Goal: Task Accomplishment & Management: Manage account settings

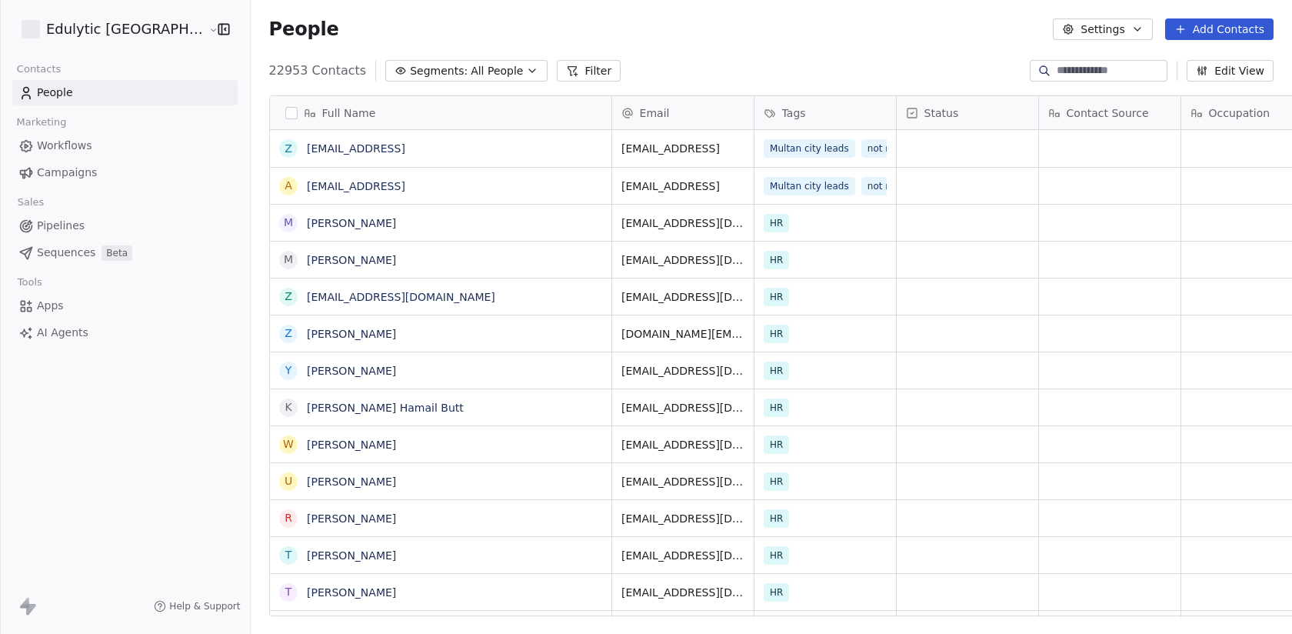
scroll to position [558, 1085]
click at [100, 27] on html "Edulytic UK Contacts People Marketing Workflows Campaigns Sales Pipelines Seque…" at bounding box center [646, 317] width 1292 height 634
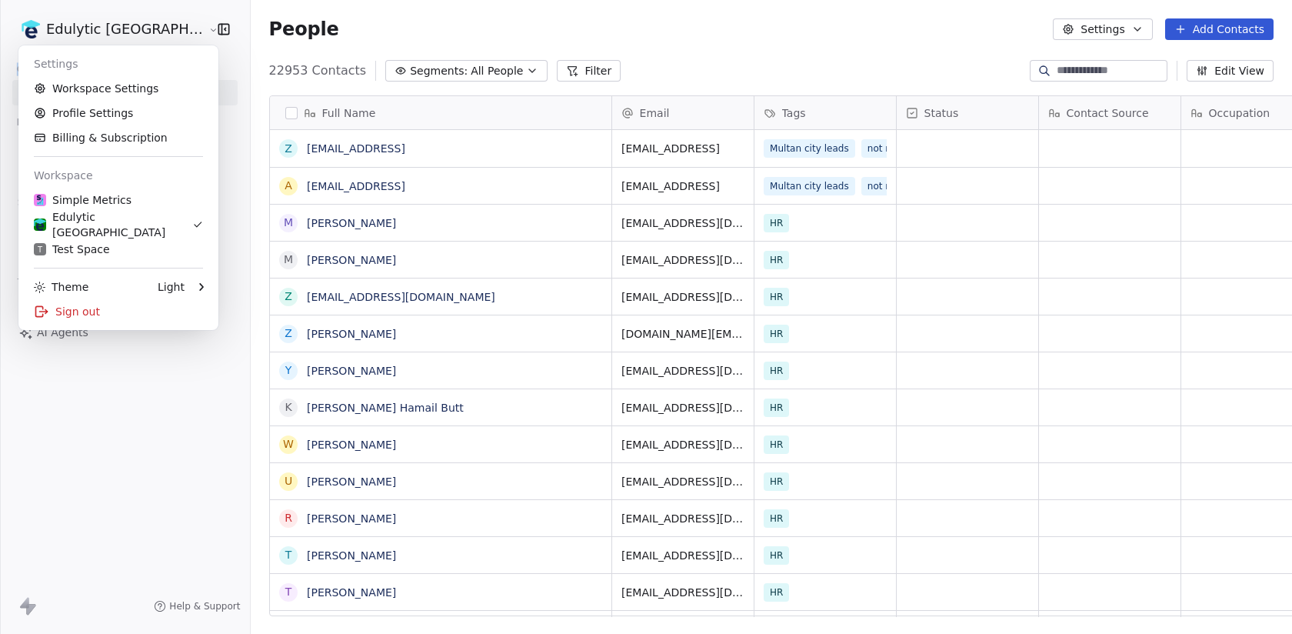
click at [100, 27] on html "Edulytic UK Contacts People Marketing Workflows Campaigns Sales Pipelines Seque…" at bounding box center [646, 317] width 1292 height 634
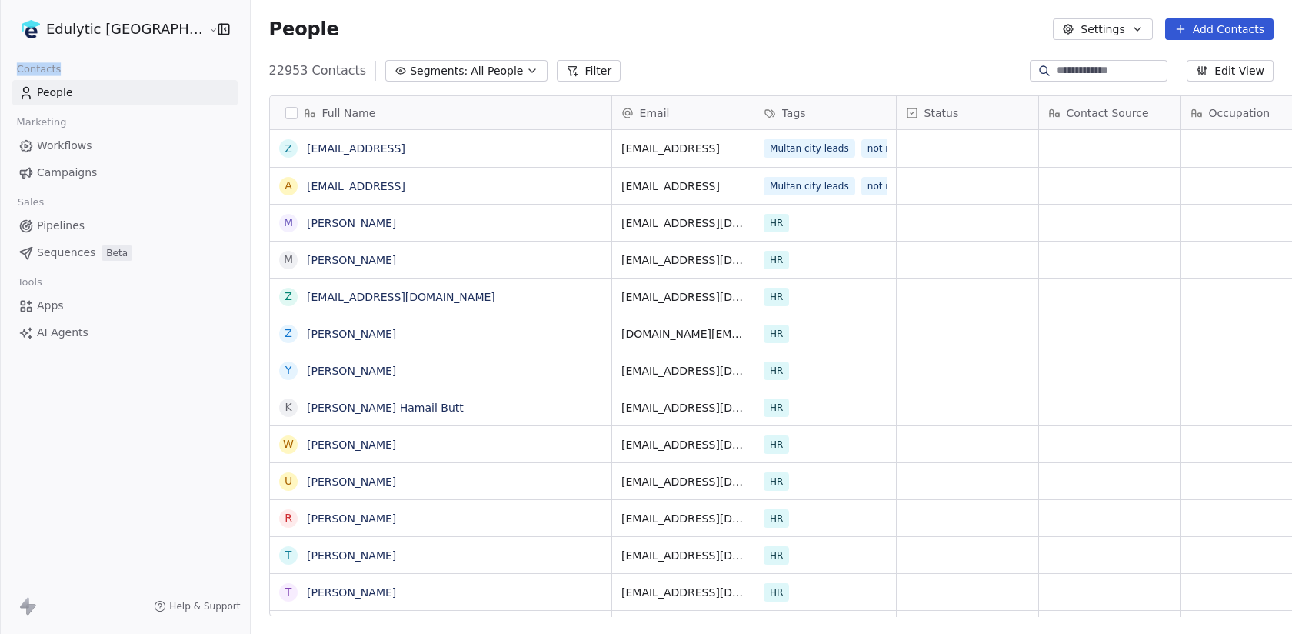
click at [70, 26] on html "Edulytic UK Contacts People Marketing Workflows Campaigns Sales Pipelines Seque…" at bounding box center [646, 317] width 1292 height 634
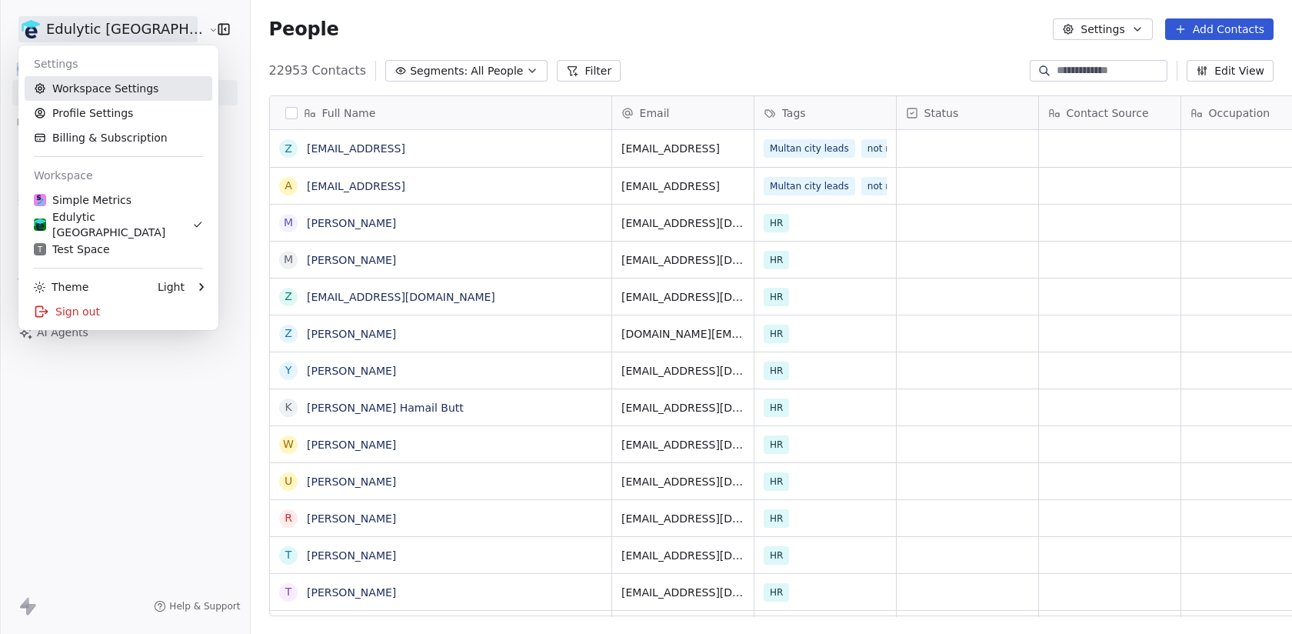
click at [101, 87] on link "Workspace Settings" at bounding box center [119, 88] width 188 height 25
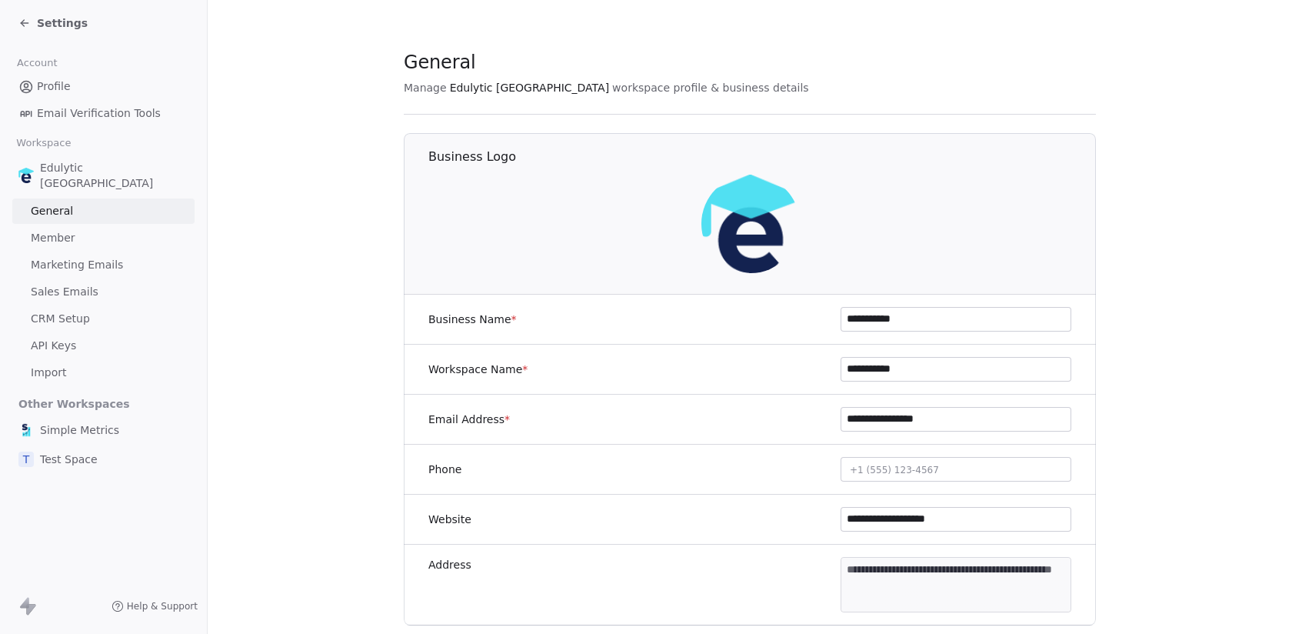
click at [83, 284] on span "Sales Emails" at bounding box center [65, 292] width 68 height 16
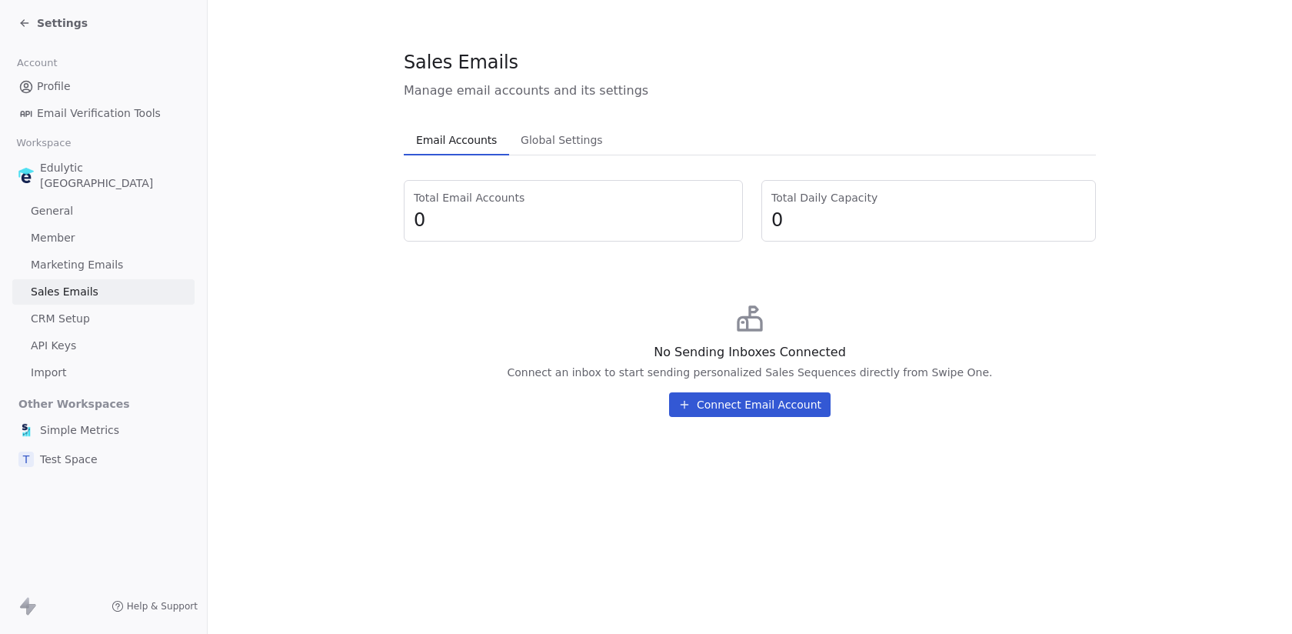
click at [85, 428] on div "Simple Metrics T Test Space" at bounding box center [103, 444] width 182 height 57
click at [85, 422] on span "Simple Metrics" at bounding box center [79, 429] width 79 height 15
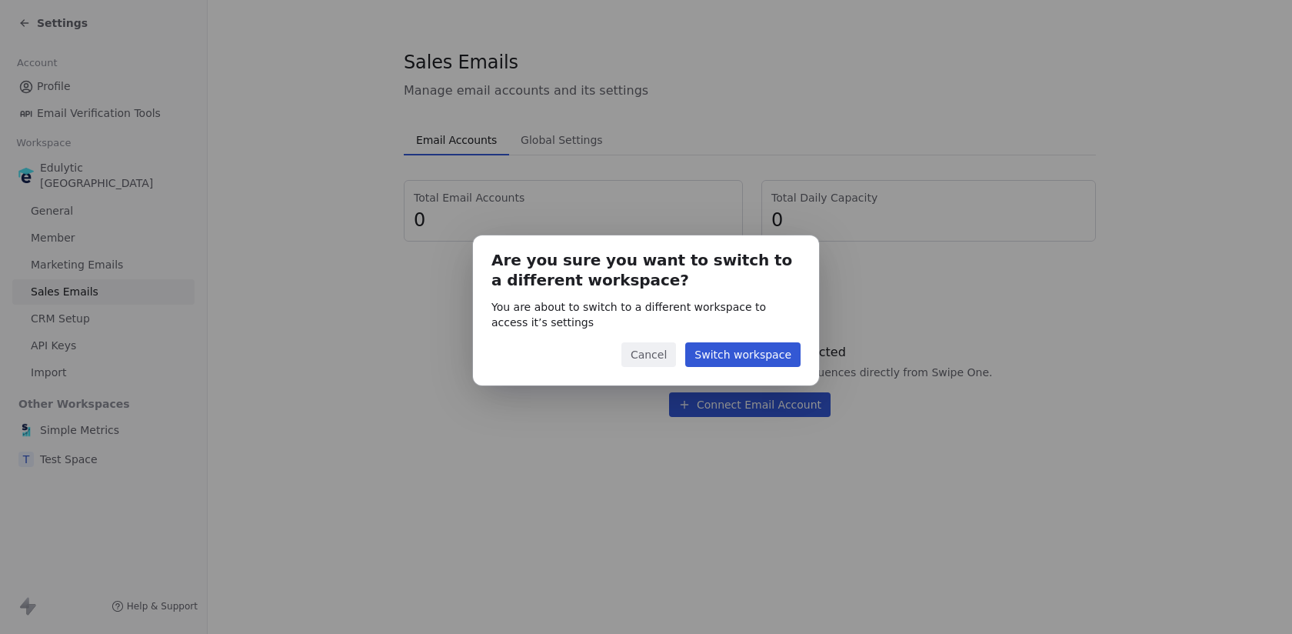
click at [728, 355] on button "Switch workspace" at bounding box center [742, 354] width 115 height 25
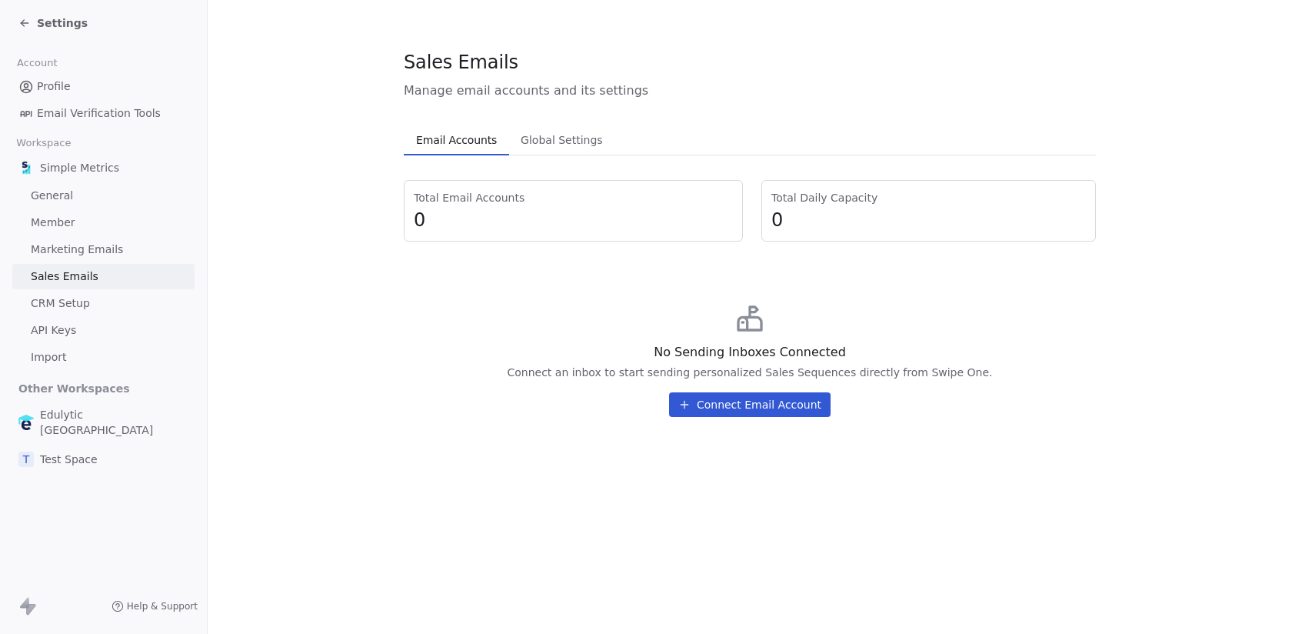
click at [96, 452] on div "T Test Space" at bounding box center [103, 459] width 182 height 28
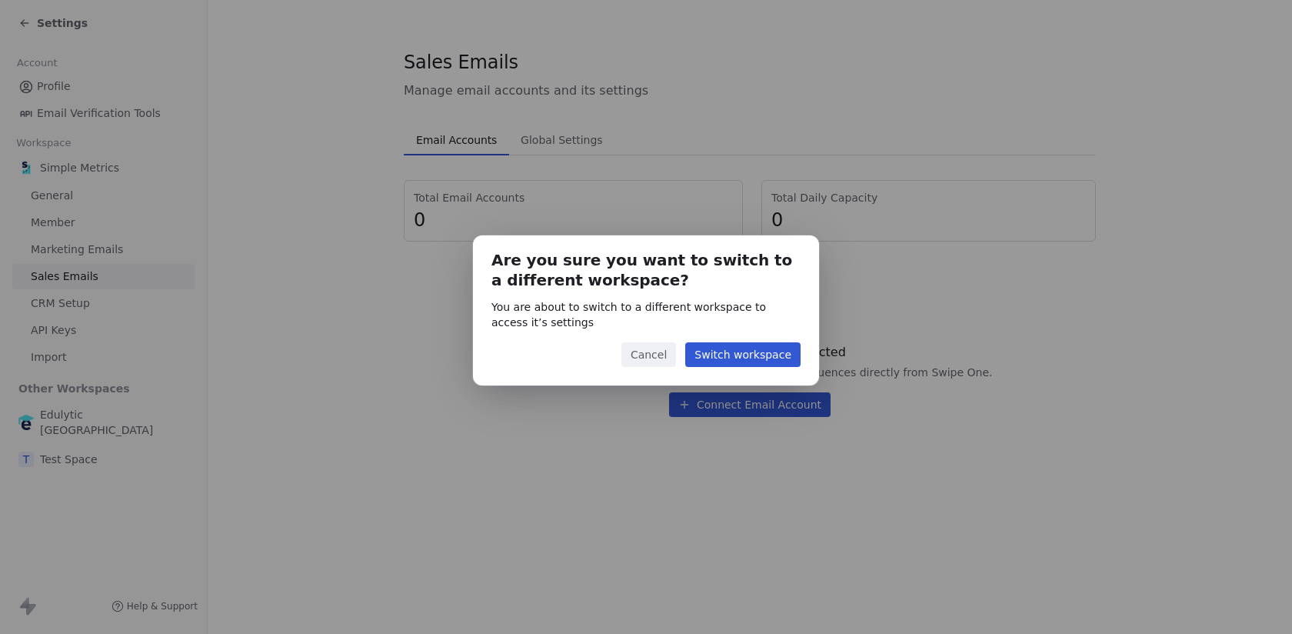
click at [734, 342] on button "Switch workspace" at bounding box center [742, 354] width 115 height 25
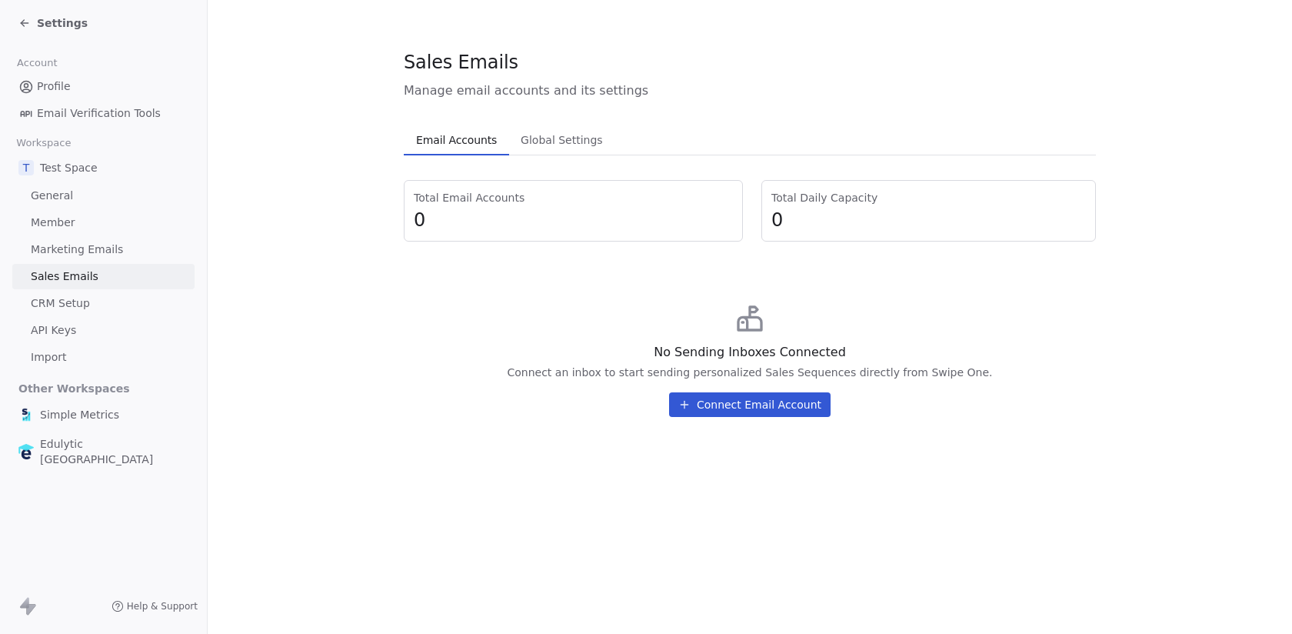
click at [708, 417] on div "No Sending Inboxes Connected Connect an inbox to start sending personalized Sal…" at bounding box center [750, 360] width 692 height 138
click at [708, 414] on button "Connect Email Account" at bounding box center [750, 404] width 162 height 25
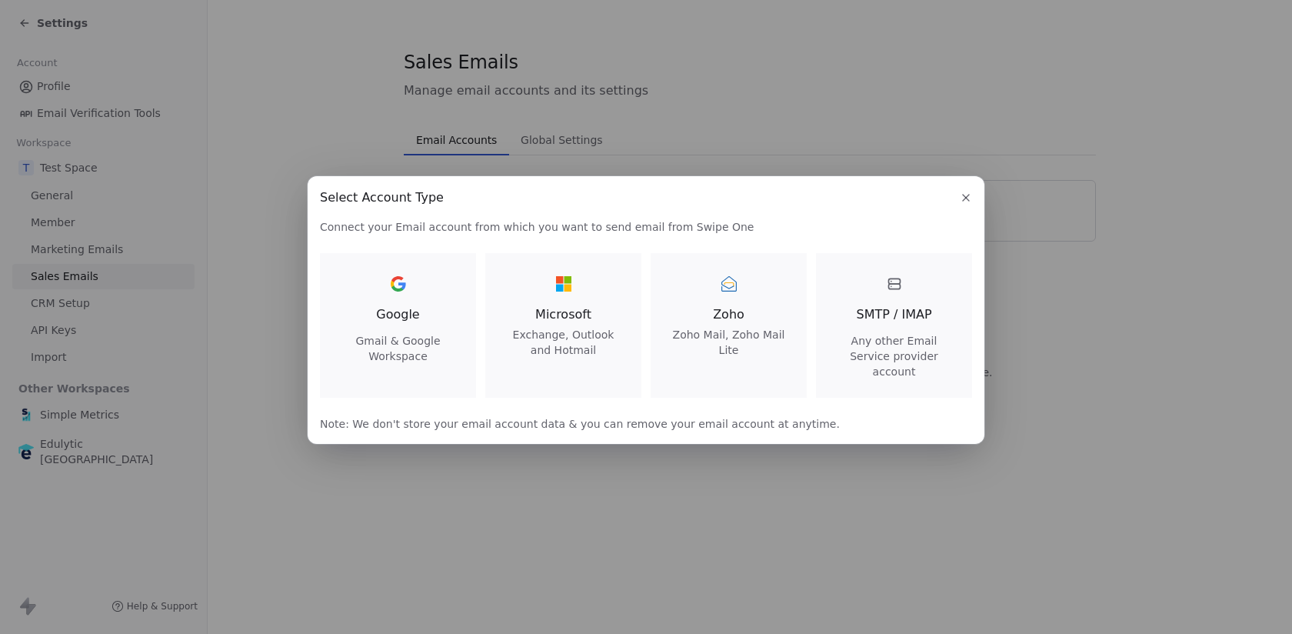
click at [902, 332] on div "SMTP / IMAP Any other Email Service provider account" at bounding box center [894, 326] width 119 height 108
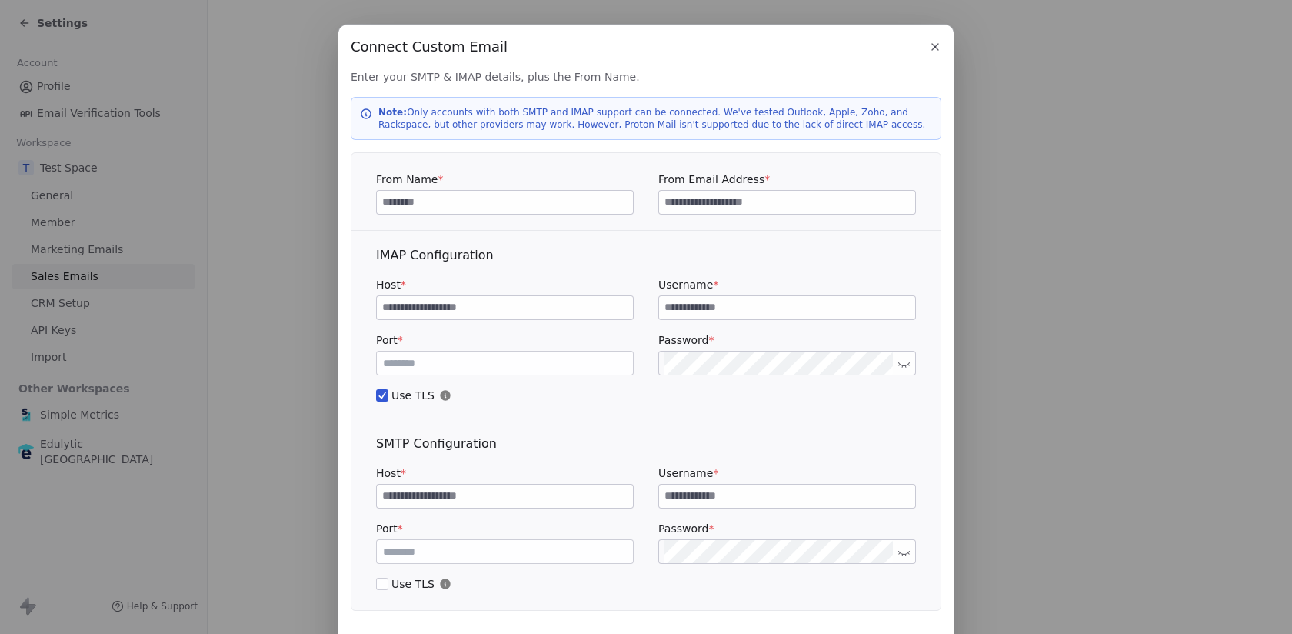
click at [932, 47] on icon "button" at bounding box center [935, 47] width 12 height 12
